Goal: Task Accomplishment & Management: Use online tool/utility

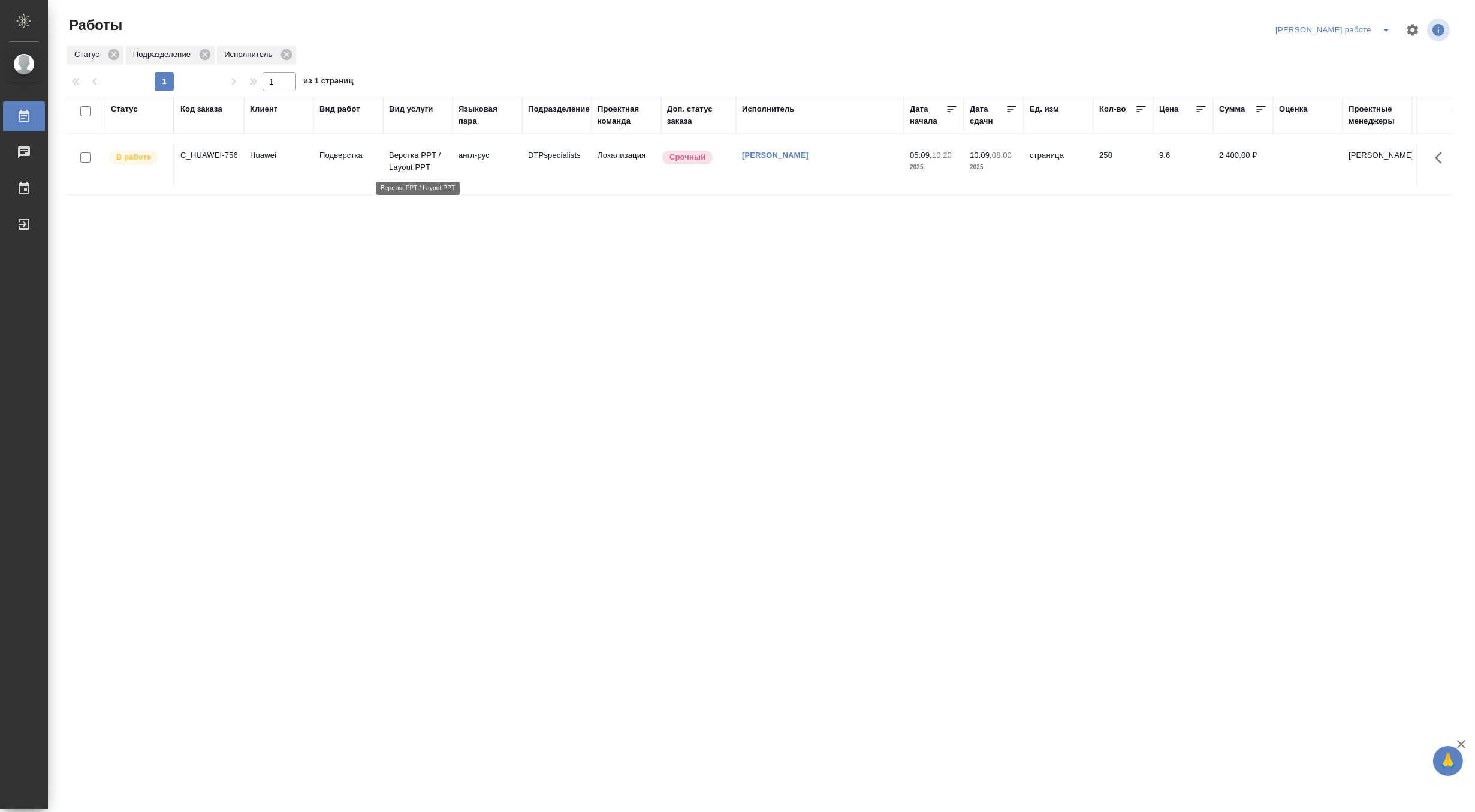
click at [401, 162] on p "Верстка PPT / Layout PPT" at bounding box center [417, 161] width 58 height 24
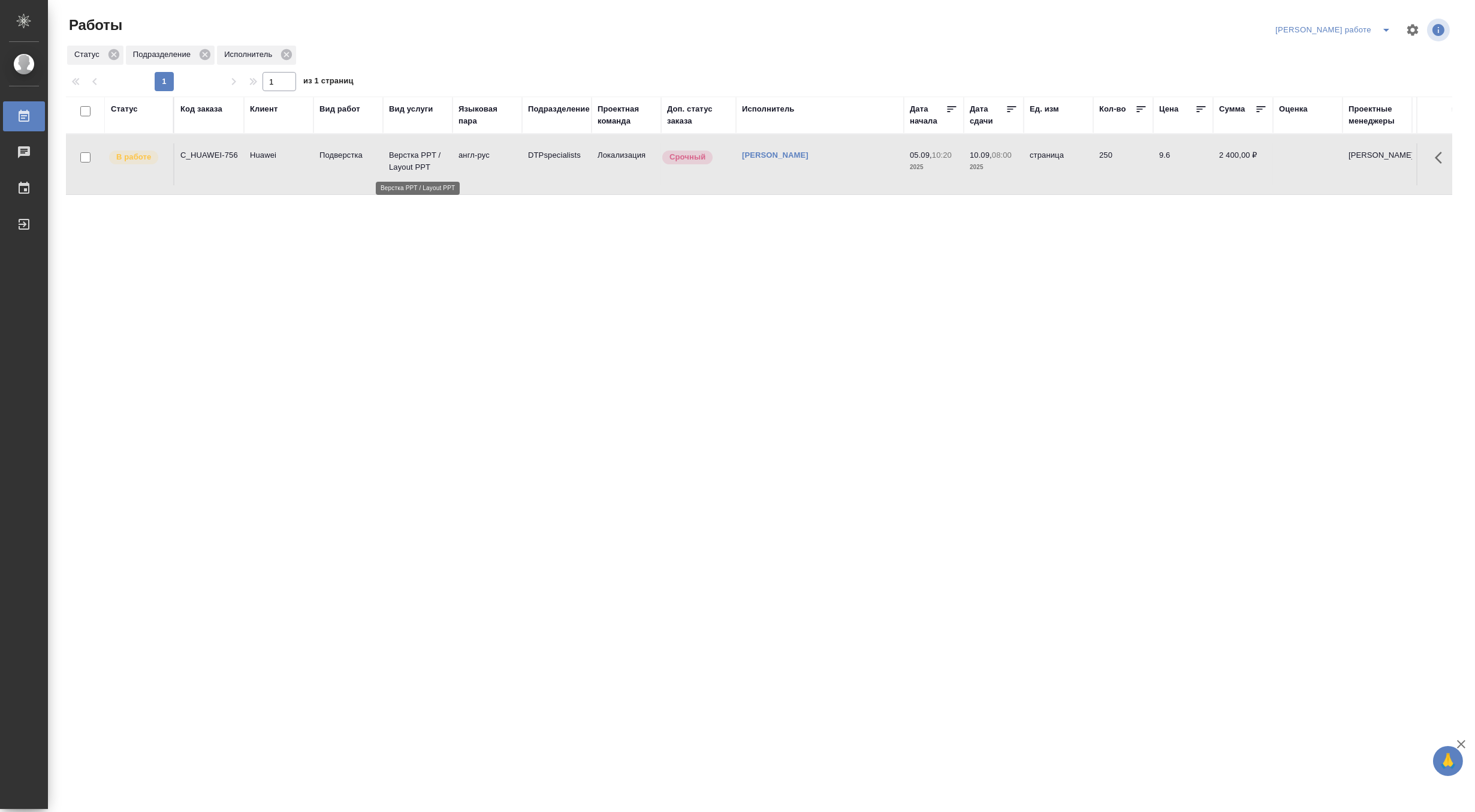
click at [401, 162] on p "Верстка PPT / Layout PPT" at bounding box center [417, 161] width 58 height 24
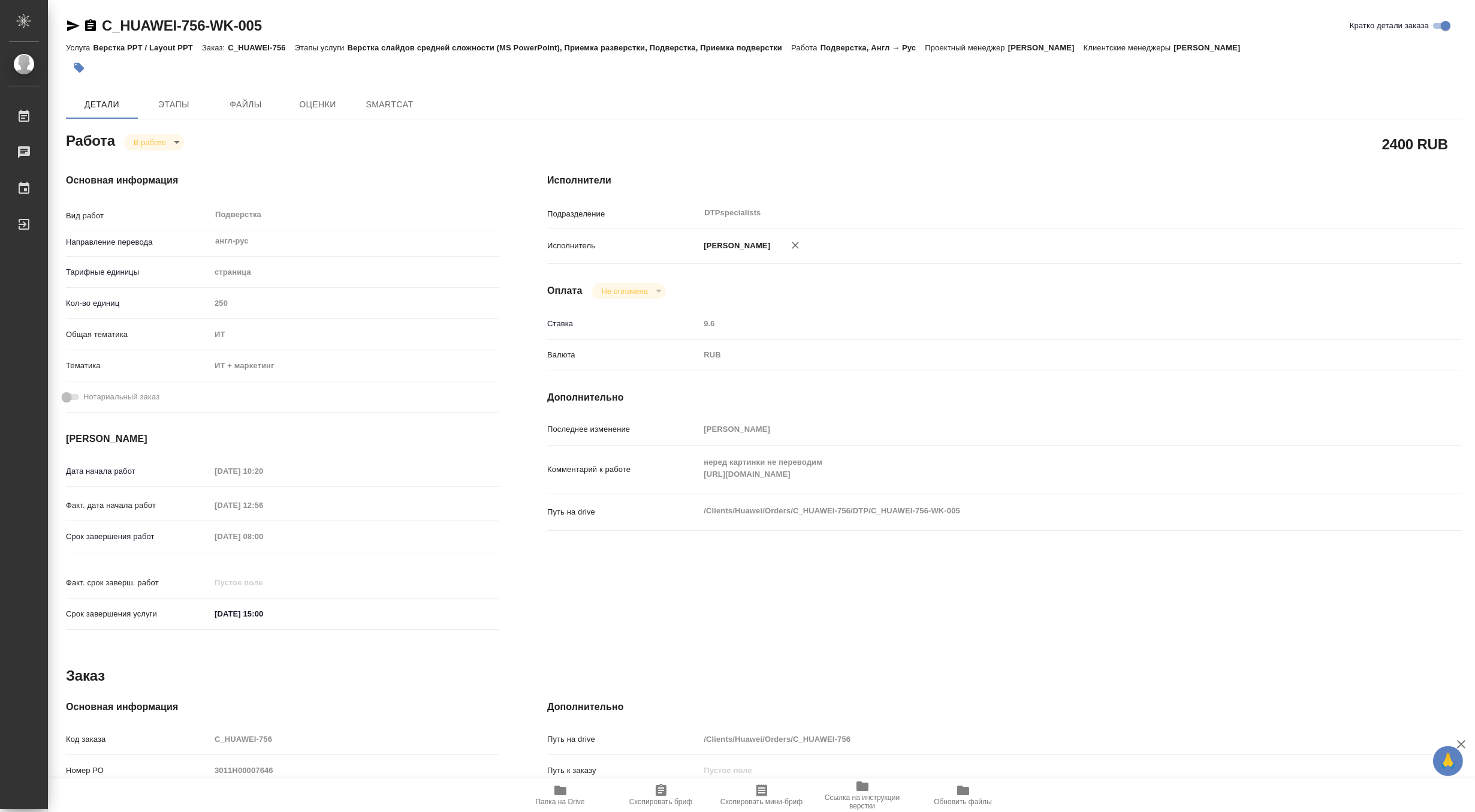
type textarea "x"
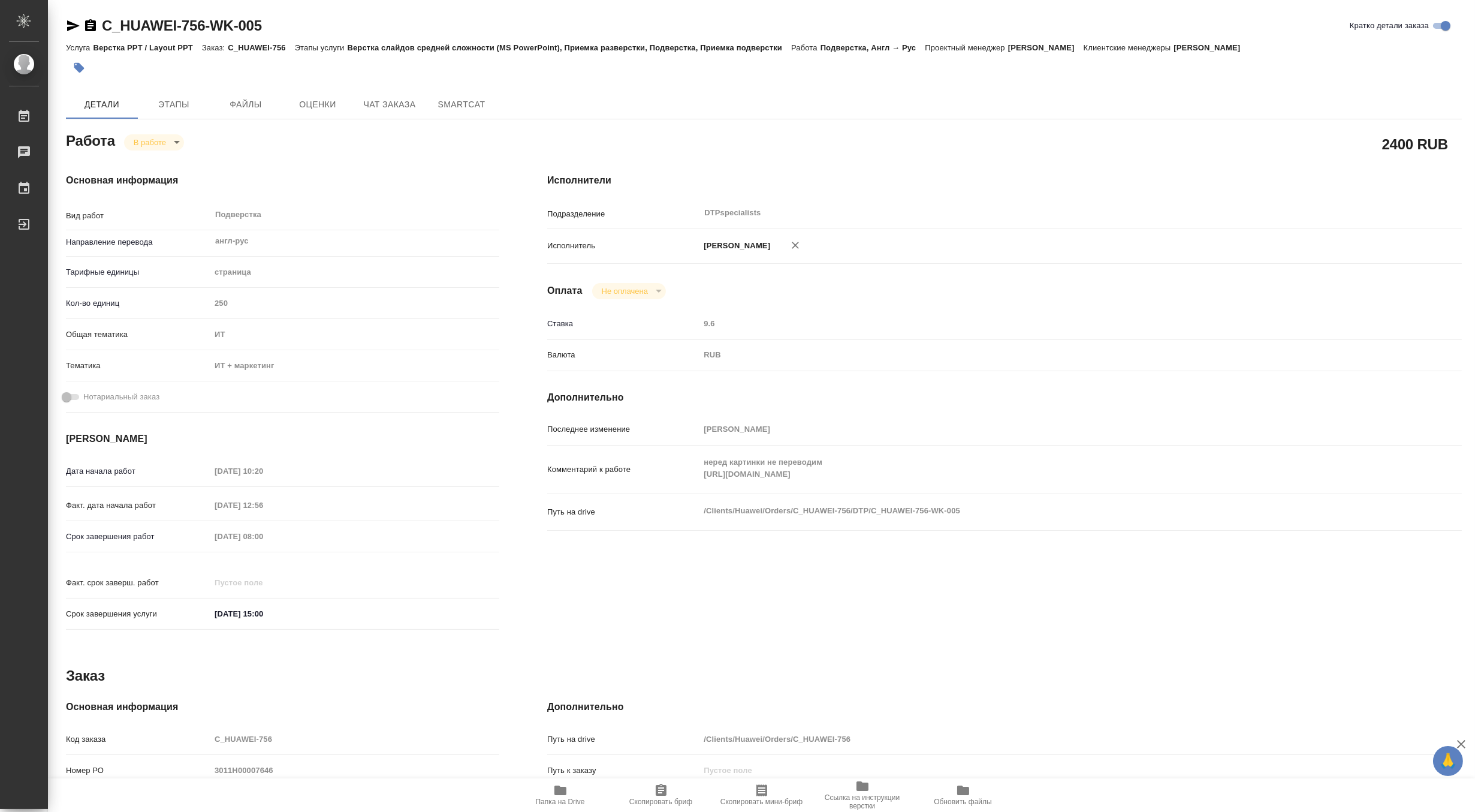
type textarea "x"
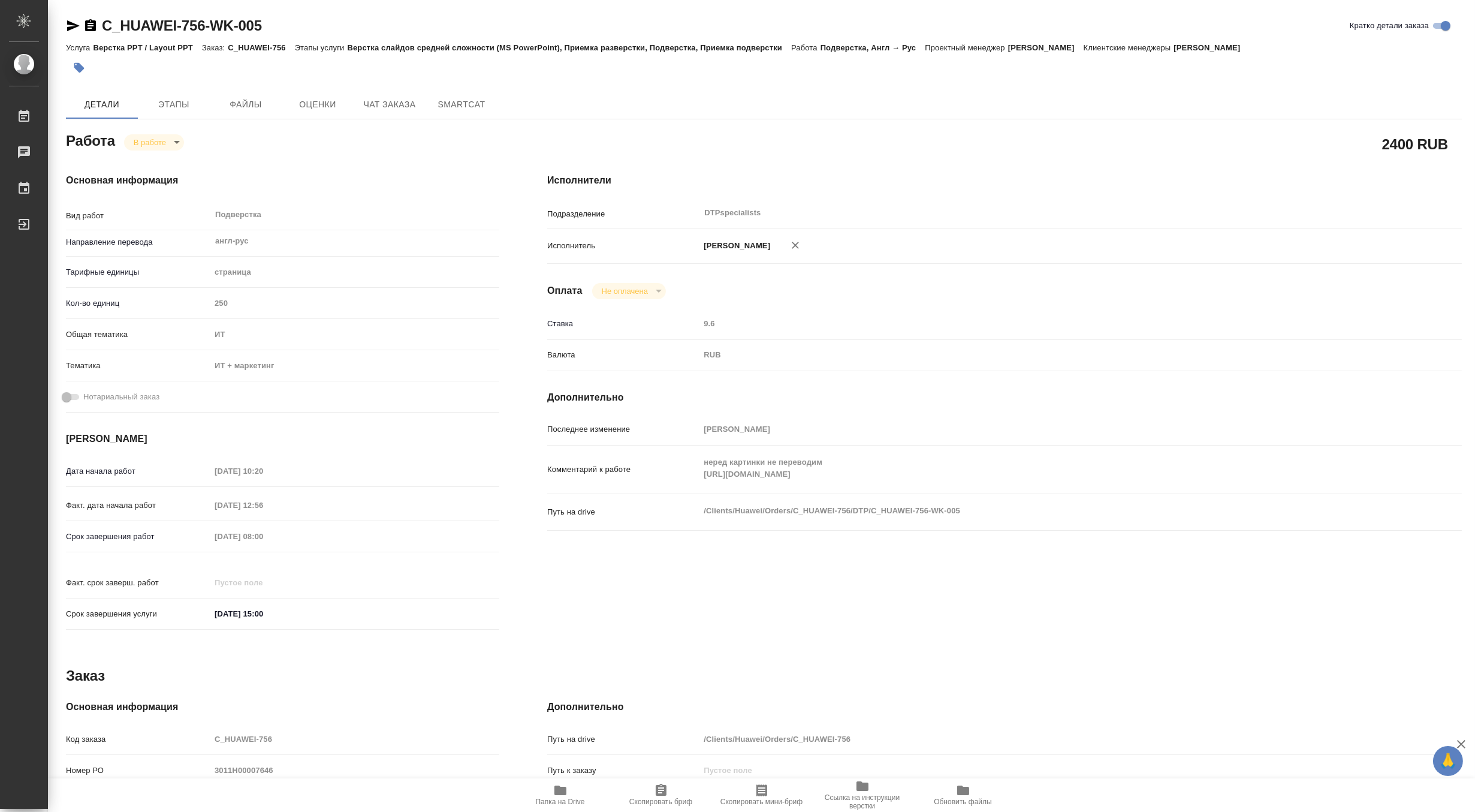
type textarea "x"
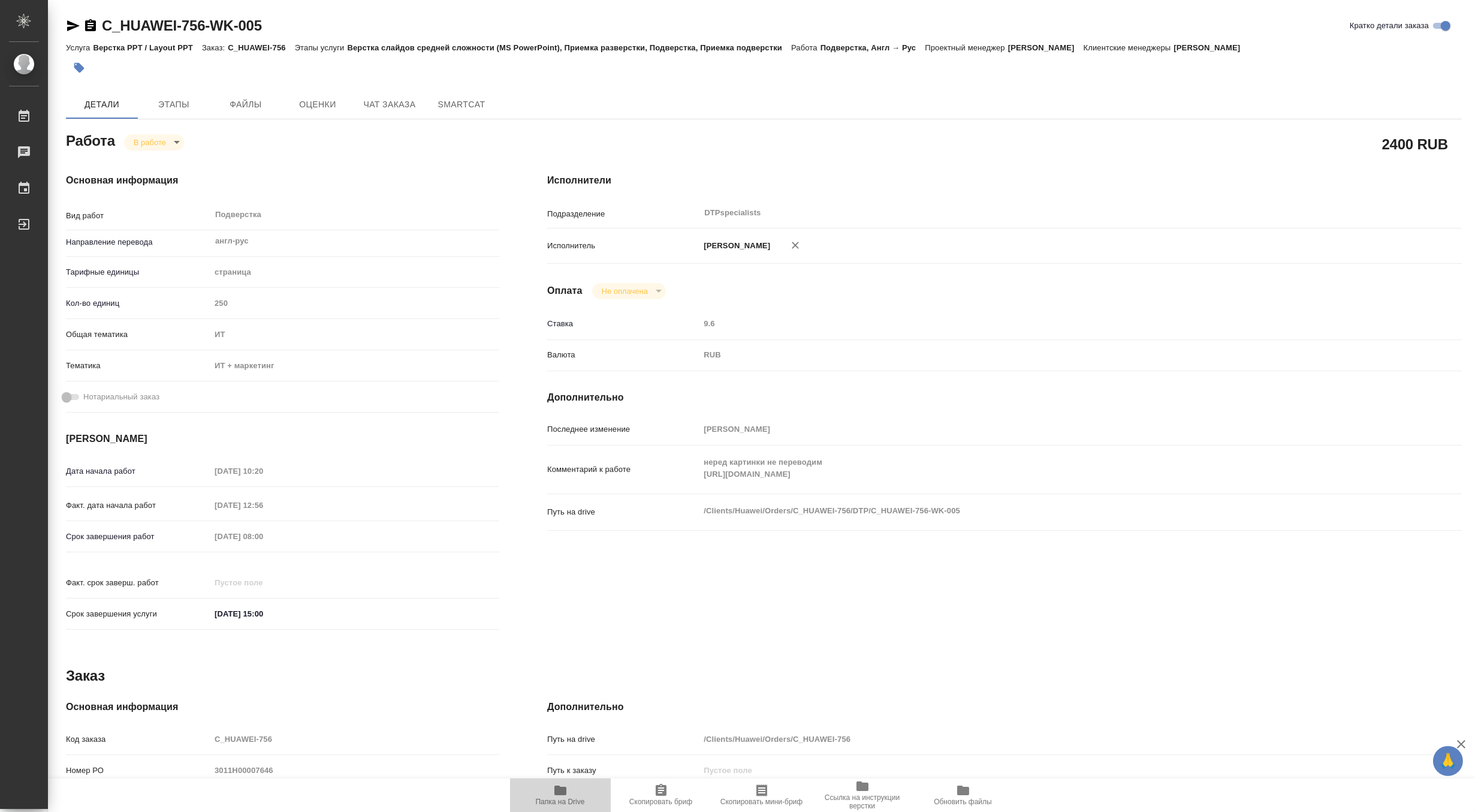
click at [568, 798] on span "Папка на Drive" at bounding box center [561, 801] width 49 height 9
click at [70, 27] on icon "button" at bounding box center [73, 26] width 13 height 11
